Goal: Information Seeking & Learning: Learn about a topic

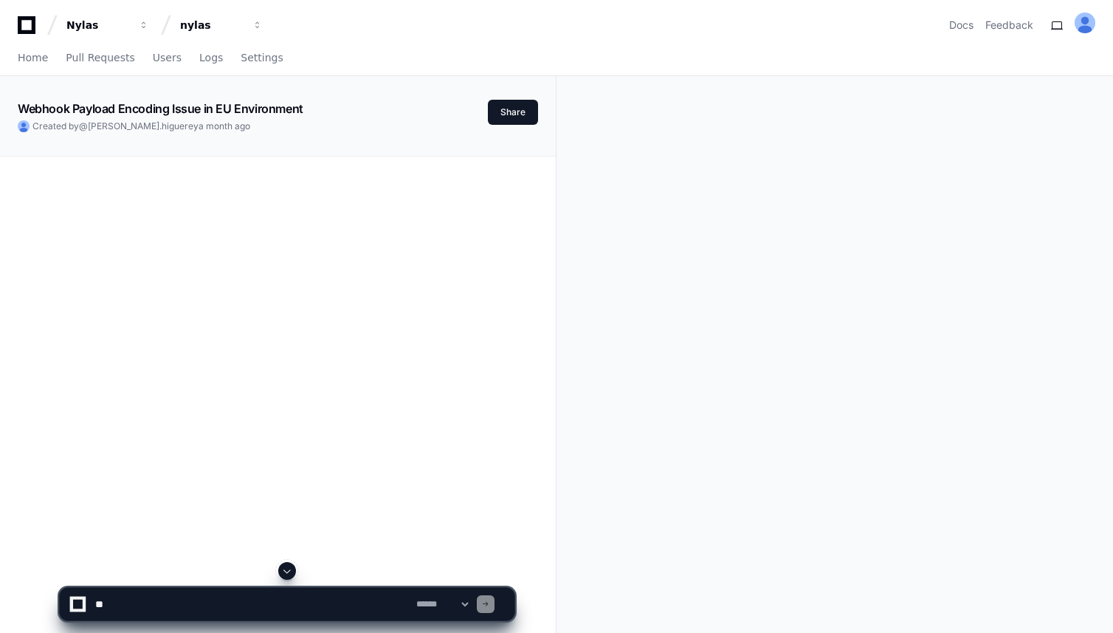
click at [30, 26] on icon at bounding box center [27, 25] width 30 height 18
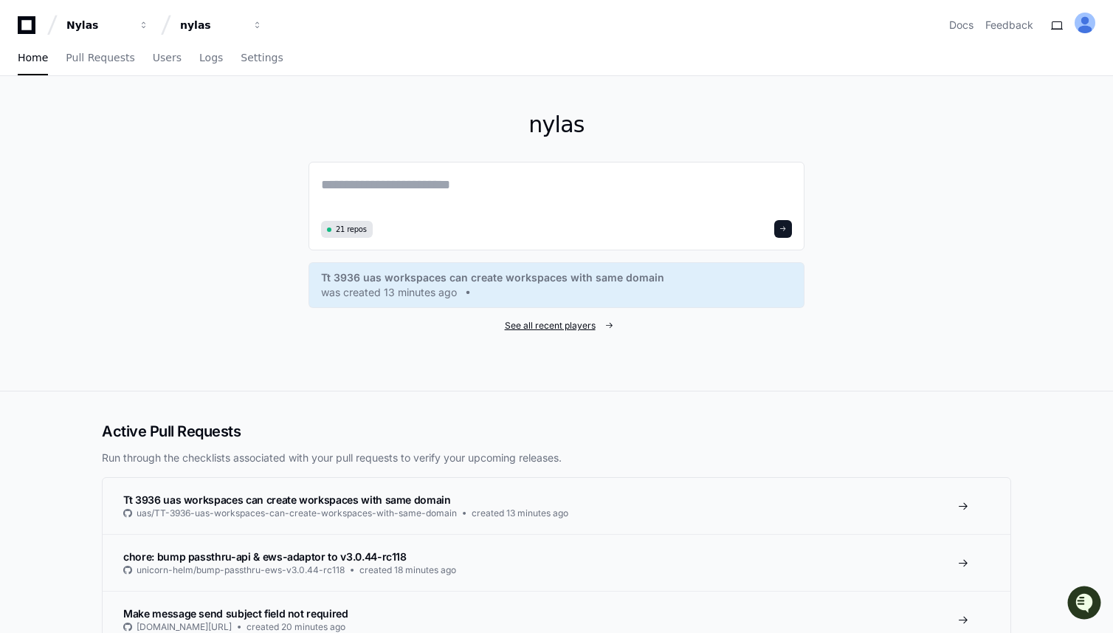
click at [571, 322] on span "See all recent players" at bounding box center [550, 326] width 91 height 12
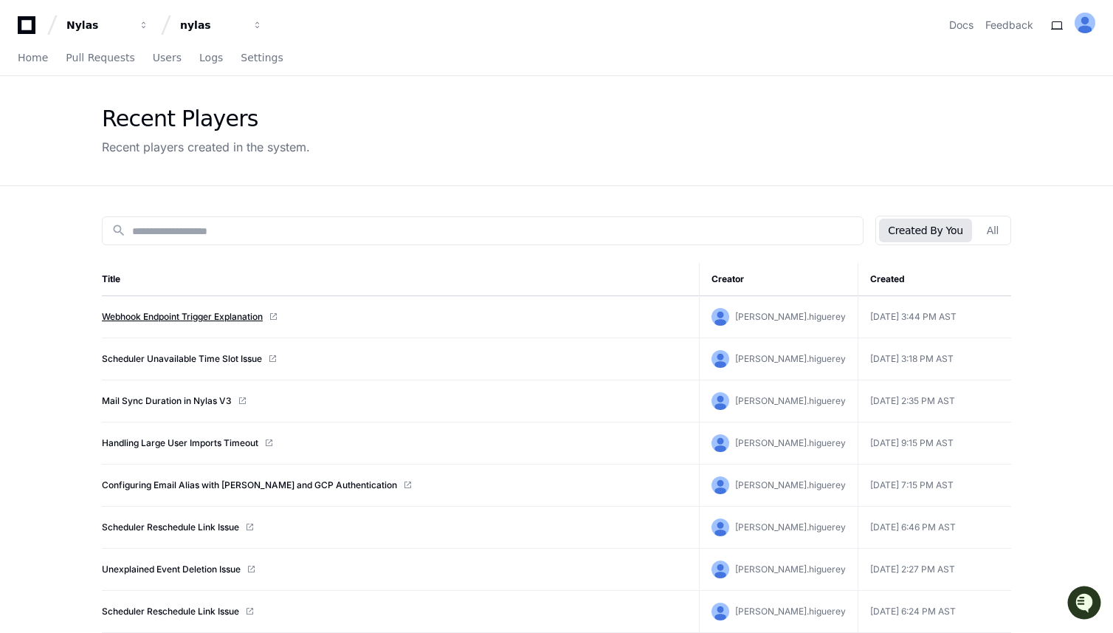
click at [239, 320] on link "Webhook Endpoint Trigger Explanation" at bounding box center [182, 317] width 161 height 12
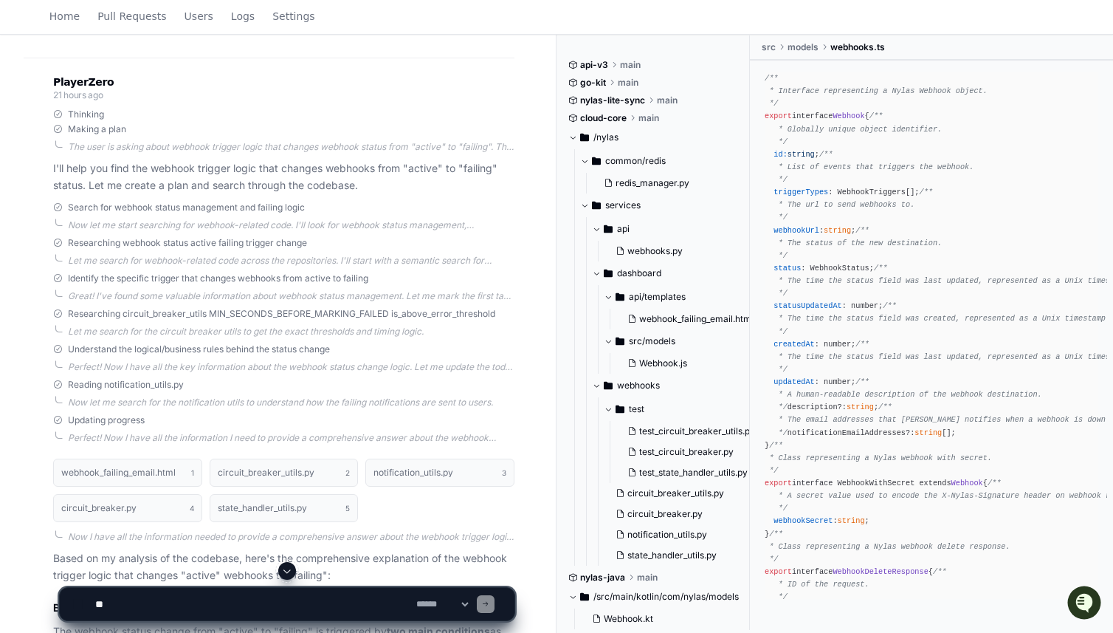
scroll to position [741, 0]
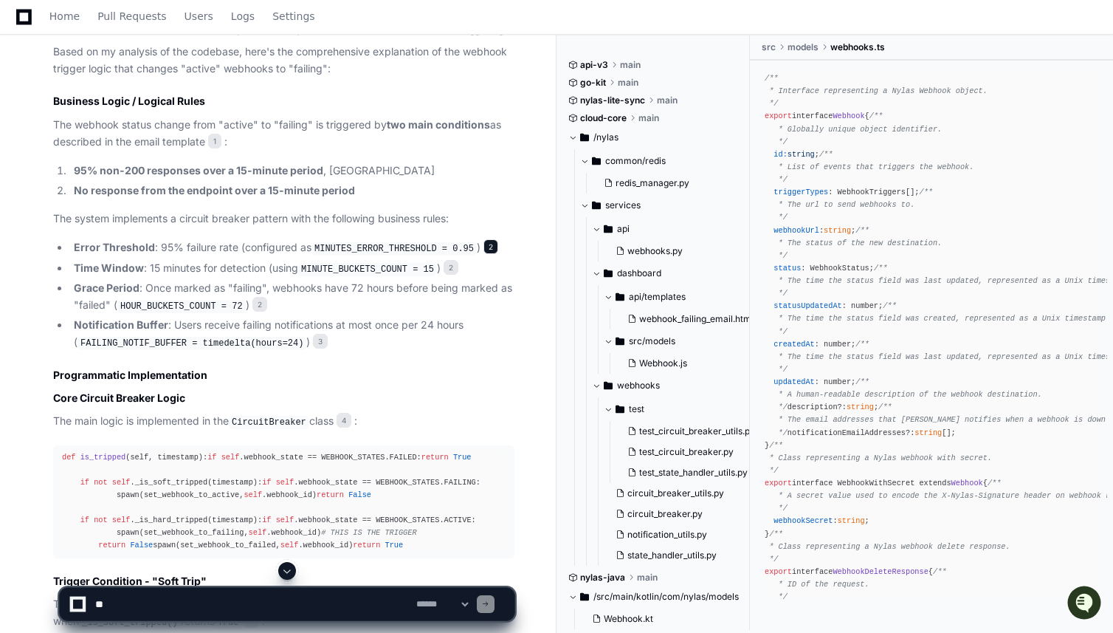
click at [492, 249] on span "2" at bounding box center [490, 246] width 15 height 15
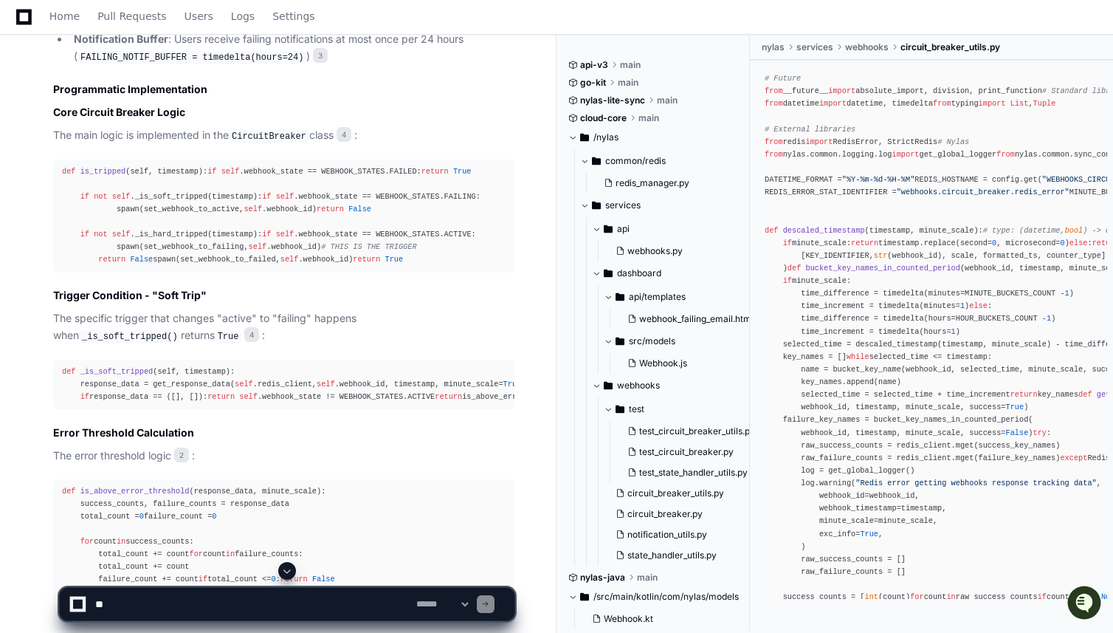
scroll to position [1031, 0]
